Goal: Information Seeking & Learning: Learn about a topic

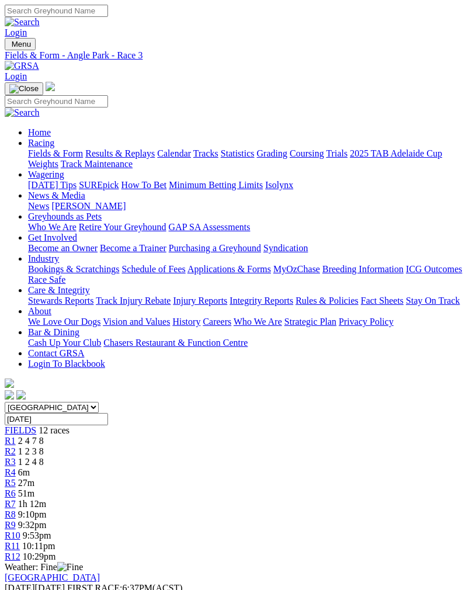
click at [16, 446] on span "R2" at bounding box center [10, 451] width 11 height 10
click at [44, 457] on span "1 2 4 8" at bounding box center [31, 462] width 26 height 10
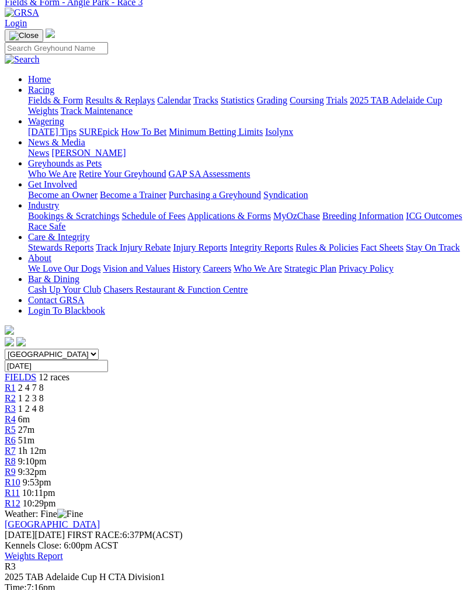
scroll to position [47, 0]
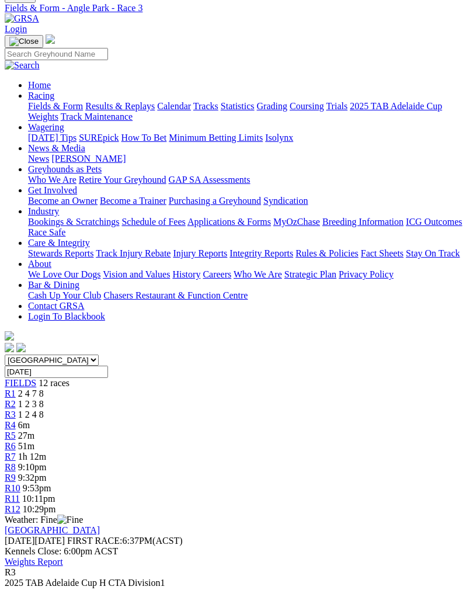
click at [16, 420] on span "R4" at bounding box center [10, 425] width 11 height 10
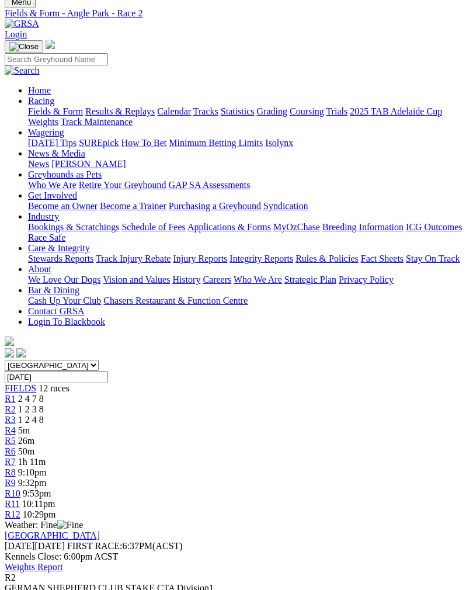
scroll to position [41, 0]
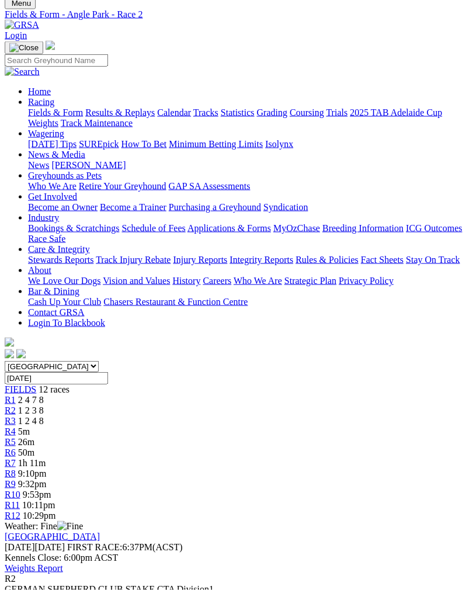
click at [168, 416] on div "R3 1 2 4 8" at bounding box center [237, 421] width 464 height 11
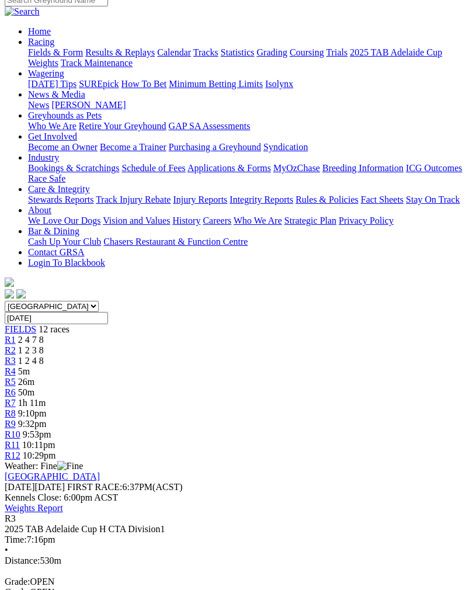
scroll to position [100, 0]
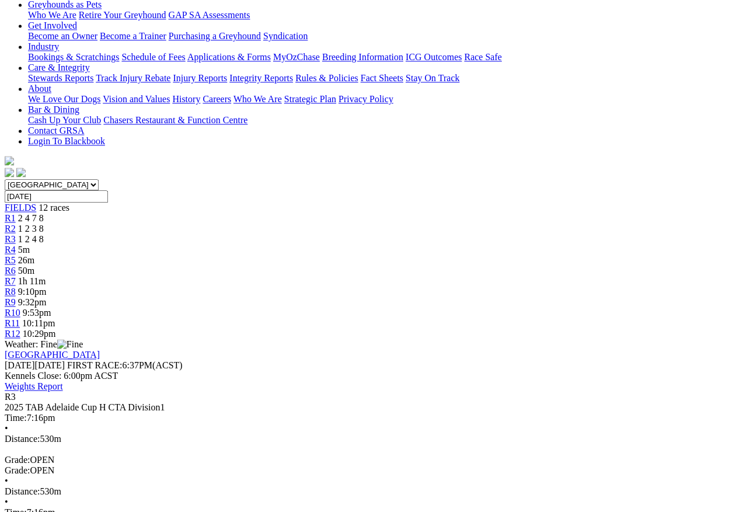
scroll to position [201, 0]
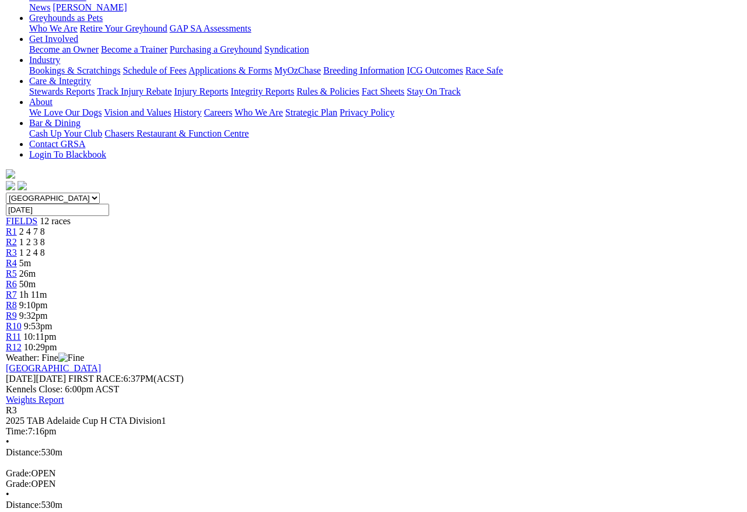
scroll to position [184, 0]
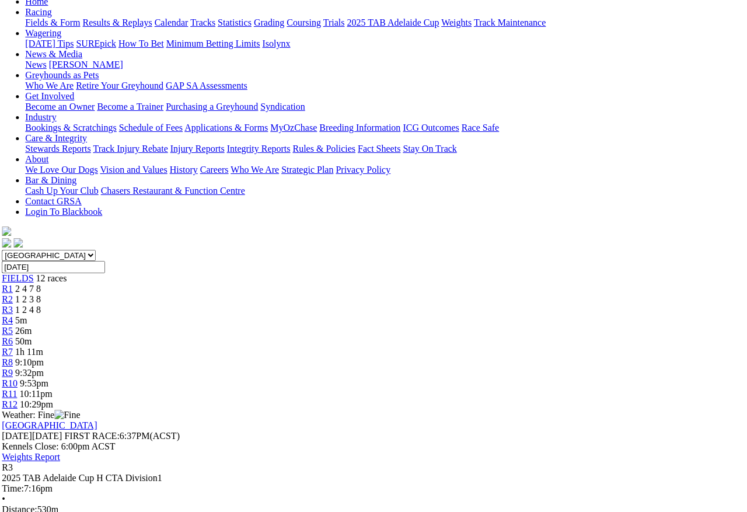
scroll to position [130, 3]
click at [13, 295] on link "R2" at bounding box center [7, 300] width 11 height 10
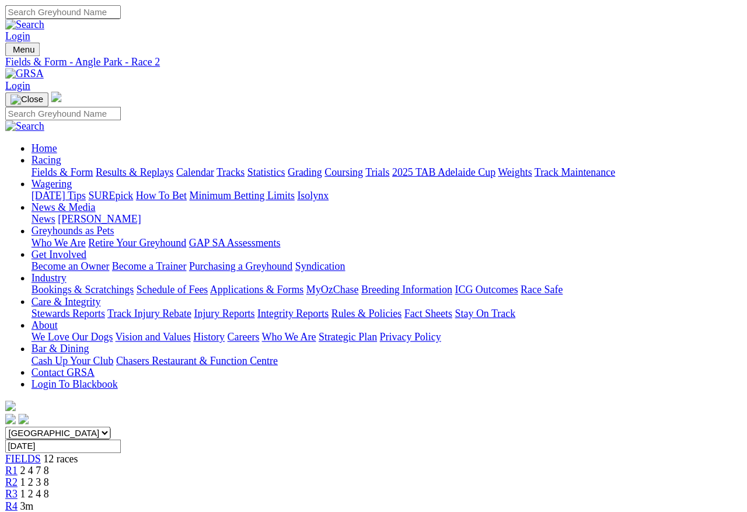
scroll to position [7, 0]
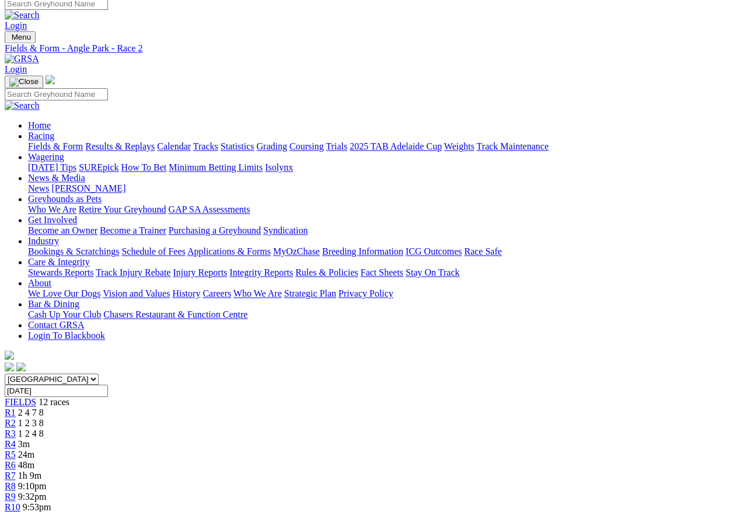
click at [16, 429] on span "R3" at bounding box center [10, 434] width 11 height 10
